Goal: Task Accomplishment & Management: Manage account settings

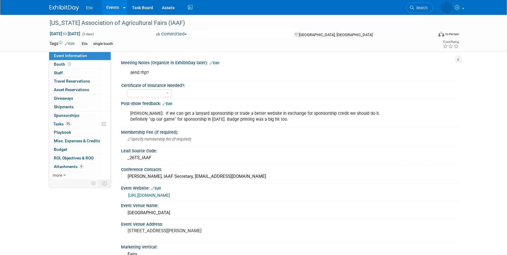
click at [119, 7] on link "Events" at bounding box center [113, 7] width 22 height 15
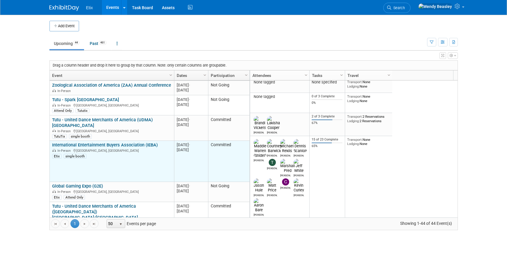
scroll to position [106, 0]
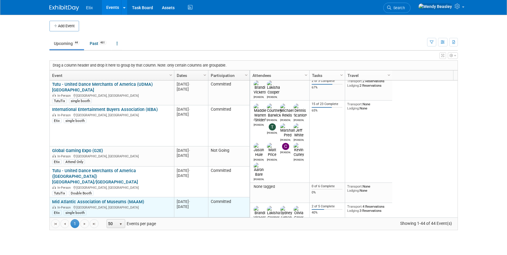
click at [110, 199] on link "Mid Atlantic Association of Museums (MAAM)" at bounding box center [98, 201] width 92 height 5
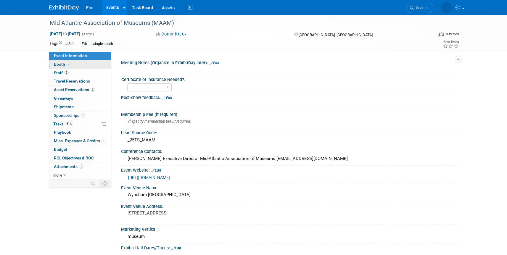
click at [62, 65] on span "Booth" at bounding box center [63, 64] width 18 height 5
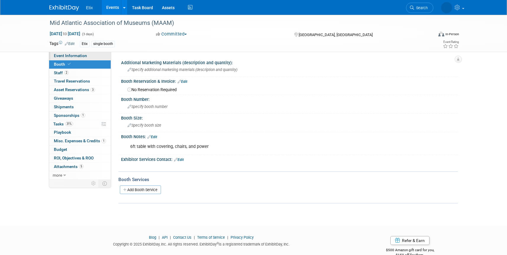
click at [71, 54] on span "Event Information" at bounding box center [70, 55] width 33 height 5
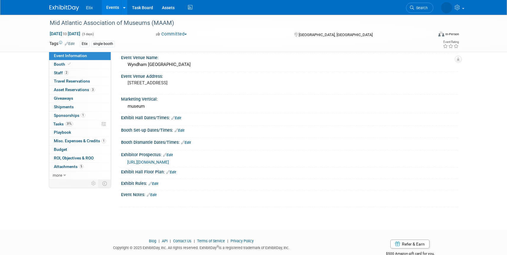
scroll to position [136, 0]
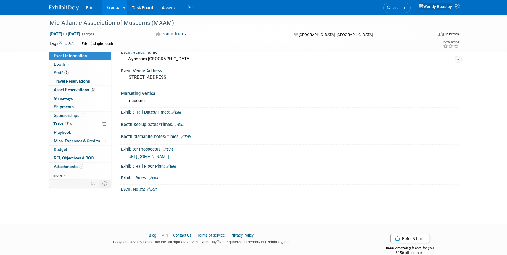
click at [167, 168] on icon at bounding box center [168, 166] width 4 height 4
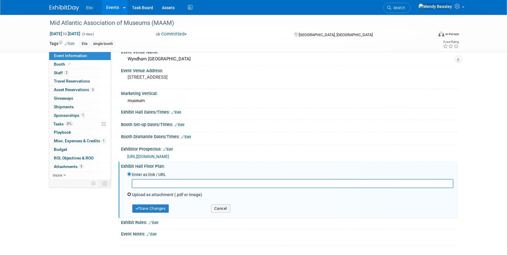
click at [130, 196] on input "Upload as attachment (.pdf or image)" at bounding box center [129, 194] width 4 height 4
radio input "true"
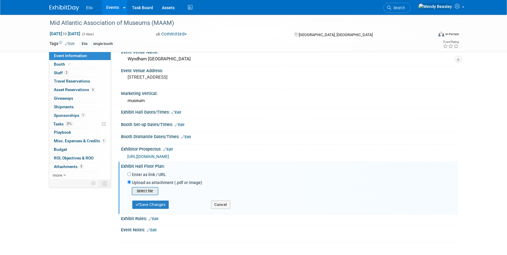
click at [154, 195] on input "file" at bounding box center [122, 190] width 70 height 7
click at [162, 207] on button "Save Changes" at bounding box center [150, 202] width 37 height 8
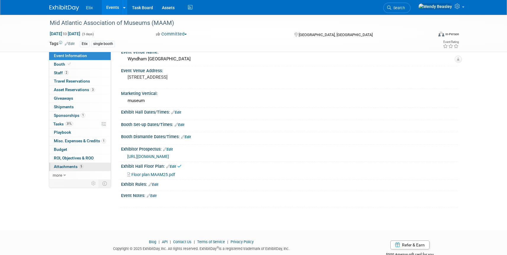
click at [71, 165] on span "Attachments 5" at bounding box center [69, 166] width 30 height 5
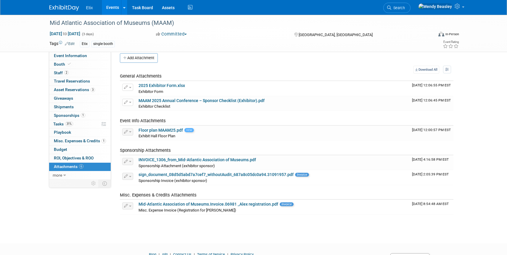
scroll to position [0, 0]
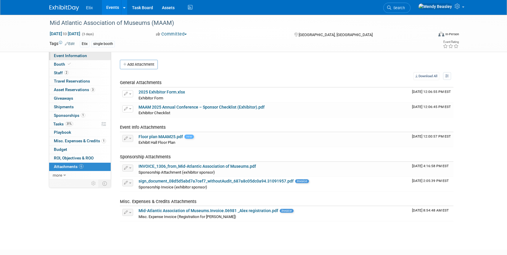
click at [69, 55] on span "Event Information" at bounding box center [70, 55] width 33 height 5
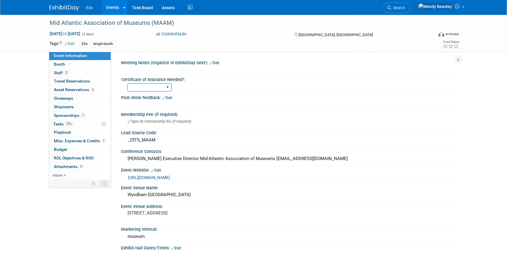
click at [170, 89] on select "Yes No" at bounding box center [149, 87] width 44 height 8
click at [70, 73] on link "2 Staff 2" at bounding box center [80, 73] width 62 height 8
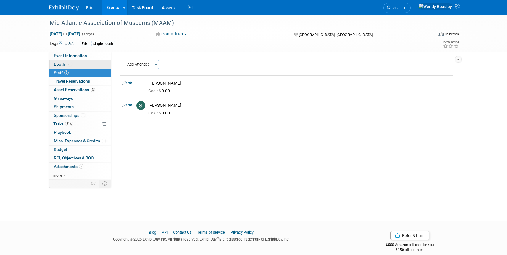
click at [68, 64] on icon at bounding box center [69, 63] width 3 height 3
